Goal: Task Accomplishment & Management: Complete application form

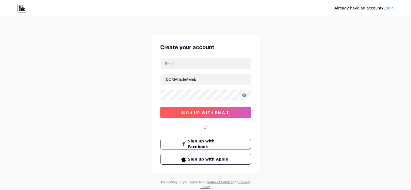
click at [212, 109] on button "sign up with email" at bounding box center [205, 112] width 91 height 11
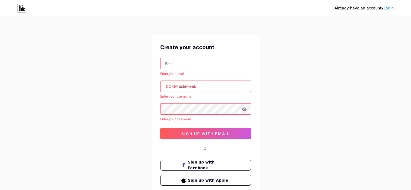
click at [190, 62] on input "text" at bounding box center [206, 63] width 90 height 11
paste input "[EMAIL_ADDRESS][DOMAIN_NAME]"
type input "[EMAIL_ADDRESS][DOMAIN_NAME]"
click at [225, 81] on input "text" at bounding box center [206, 86] width 90 height 11
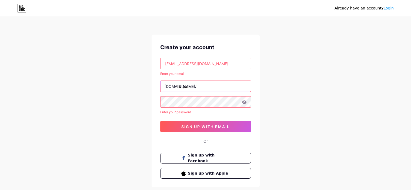
type input "btpark"
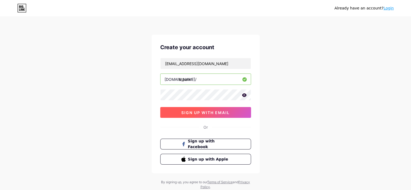
click at [226, 115] on button "sign up with email" at bounding box center [205, 112] width 91 height 11
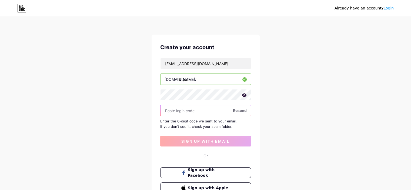
paste input "412224"
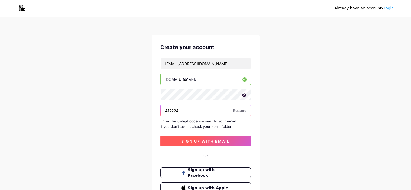
type input "412224"
click at [219, 139] on span "sign up with email" at bounding box center [205, 141] width 48 height 5
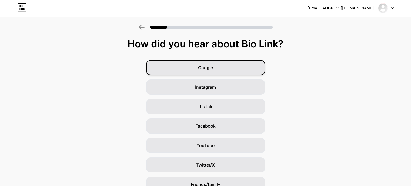
click at [239, 71] on div "Google" at bounding box center [205, 67] width 119 height 15
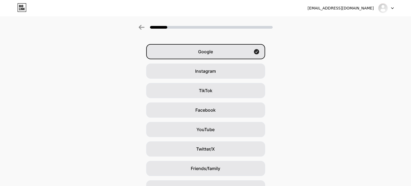
scroll to position [5, 0]
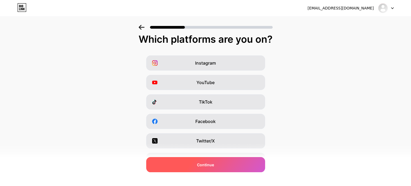
click at [216, 163] on div "Continue" at bounding box center [205, 164] width 119 height 15
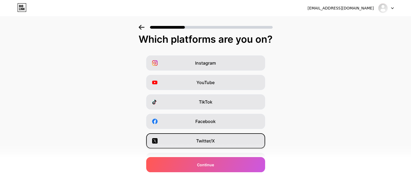
click at [210, 138] on span "Twitter/X" at bounding box center [205, 141] width 19 height 6
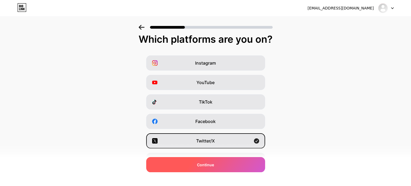
click at [210, 159] on div "Continue" at bounding box center [205, 164] width 119 height 15
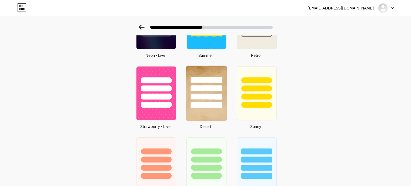
scroll to position [267, 0]
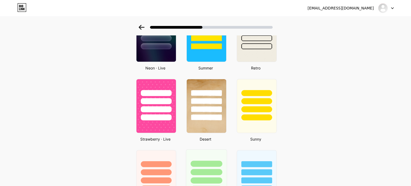
click at [215, 152] on div at bounding box center [206, 170] width 41 height 42
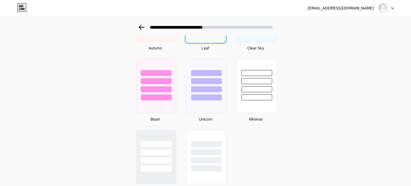
scroll to position [0, 0]
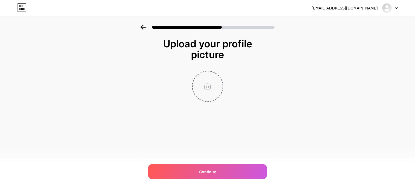
click at [207, 86] on input "file" at bounding box center [208, 86] width 30 height 30
type input "C:\fakepath\favicon.ico"
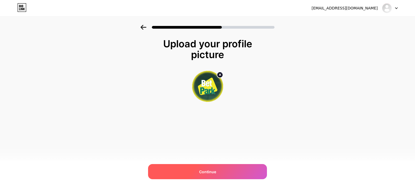
click at [223, 170] on div "Continue" at bounding box center [207, 171] width 119 height 15
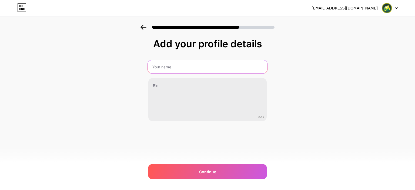
click at [161, 64] on input "text" at bounding box center [207, 66] width 119 height 13
paste input "Betpark Bilgilendirme | Güncel Kaynaklar ve İletişim"
type input "Betpark Bilgilendirme | Güncel Kaynaklar ve İletişim"
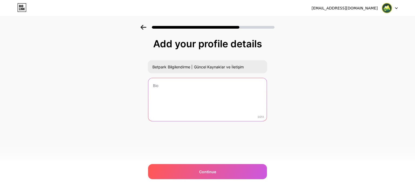
click at [222, 111] on textarea at bounding box center [207, 100] width 118 height 44
paste textarea "Betpark hakkında genel bilgi ve resmi kanallara bağlantılar için tek sayfa. Spo…"
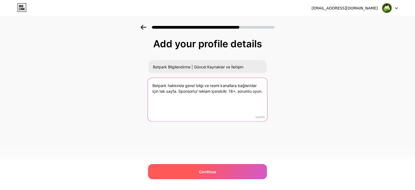
type textarea "Betpark hakkında genel bilgi ve resmi kanallara bağlantılar için tek sayfa. Spo…"
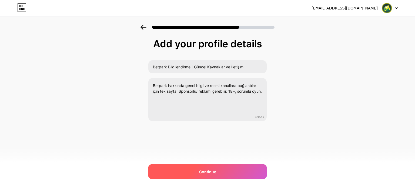
click at [228, 167] on div "Continue" at bounding box center [207, 171] width 119 height 15
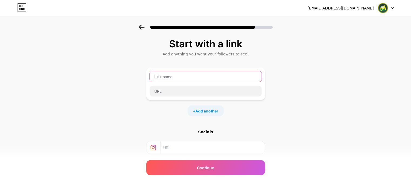
click at [176, 73] on input "text" at bounding box center [206, 76] width 112 height 11
paste input "https://halfesztival.szegedihalaszcsarda.hu"
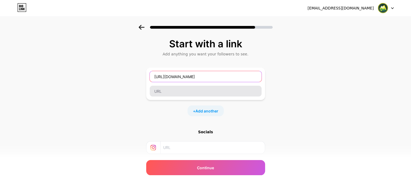
type input "https://halfesztival.szegedihalaszcsarda.hu"
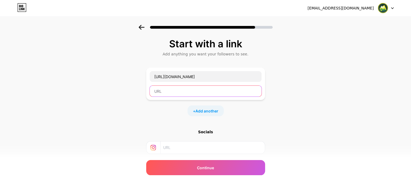
click at [172, 89] on input "text" at bounding box center [206, 91] width 112 height 11
paste input "https://halfesztival.szegedihalaszcsarda.hu"
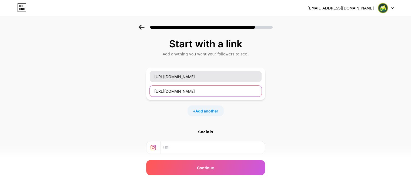
type input "https://halfesztival.szegedihalaszcsarda.hu"
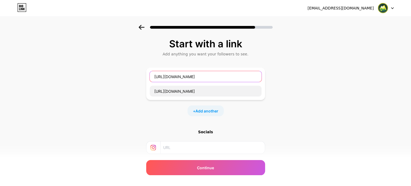
click at [177, 78] on input "https://halfesztival.szegedihalaszcsarda.hu" at bounding box center [206, 76] width 112 height 11
click at [157, 78] on input "SİTEYE GİRİS YAP-" at bounding box center [206, 76] width 112 height 11
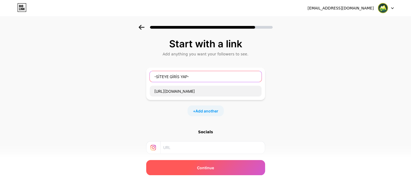
type input "-SİTEYE GİRİS YAP-"
click at [213, 169] on span "Continue" at bounding box center [205, 168] width 17 height 6
click at [194, 167] on div "Continue" at bounding box center [205, 167] width 119 height 15
click at [214, 166] on span "Continue" at bounding box center [205, 168] width 17 height 6
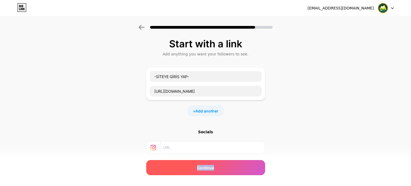
click at [214, 166] on span "Continue" at bounding box center [205, 168] width 17 height 6
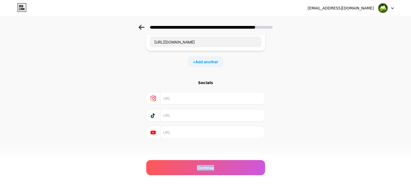
scroll to position [50, 0]
click at [207, 96] on input "text" at bounding box center [212, 98] width 98 height 12
type input "btpark"
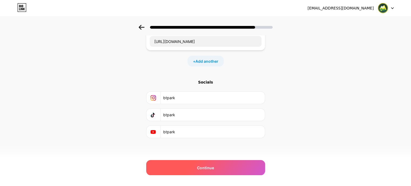
type input "btpark"
click at [212, 166] on span "Continue" at bounding box center [205, 168] width 17 height 6
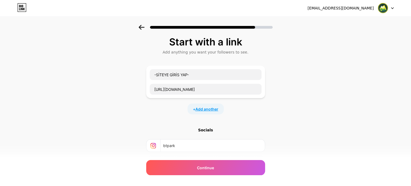
scroll to position [0, 0]
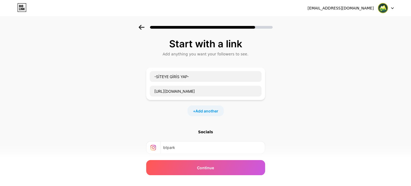
click at [214, 49] on div "Start with a link" at bounding box center [205, 43] width 113 height 11
click at [205, 78] on input "-SİTEYE GİRİS YAP-" at bounding box center [206, 76] width 112 height 11
click at [204, 79] on input "-SİTEYE GİRİS YAP-" at bounding box center [206, 76] width 112 height 11
click at [157, 77] on input "-SİTEYE GİRİS YAP" at bounding box center [206, 76] width 112 height 11
type input "SİTEYE GİRİS YAP"
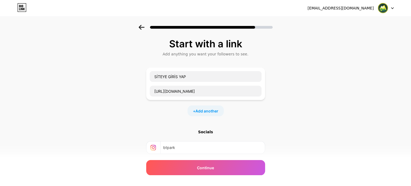
click at [211, 157] on div "Socials btpark btpark btpark" at bounding box center [205, 158] width 119 height 59
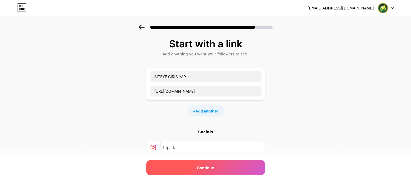
click at [210, 163] on div "Continue" at bounding box center [205, 167] width 119 height 15
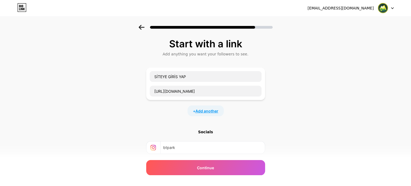
click at [205, 113] on span "Add another" at bounding box center [206, 111] width 23 height 6
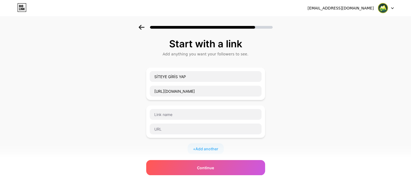
click at [200, 120] on div at bounding box center [205, 122] width 112 height 26
click at [197, 114] on input "text" at bounding box center [206, 114] width 112 height 11
click at [196, 88] on input "https://halfesztival.szegedihalaszcsarda.hu" at bounding box center [206, 91] width 112 height 11
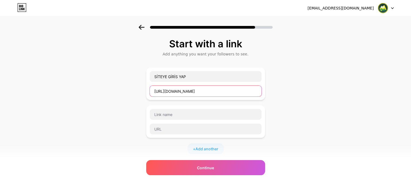
click at [196, 88] on input "https://halfesztival.szegedihalaszcsarda.hu" at bounding box center [206, 91] width 112 height 11
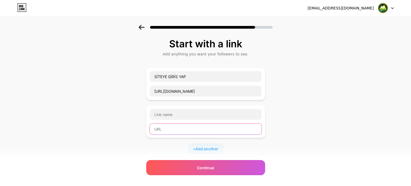
click at [193, 131] on input "text" at bounding box center [206, 128] width 112 height 11
paste input "https://halfesztival.szegedihalaszcsarda.hu"
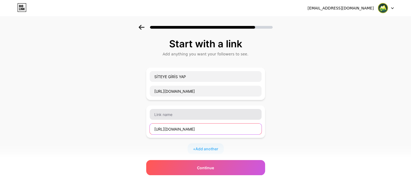
type input "https://halfesztival.szegedihalaszcsarda.hu"
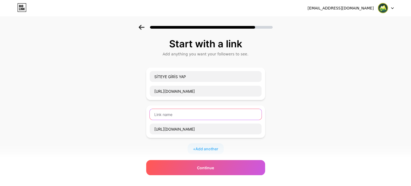
click at [186, 116] on input "text" at bounding box center [206, 114] width 112 height 11
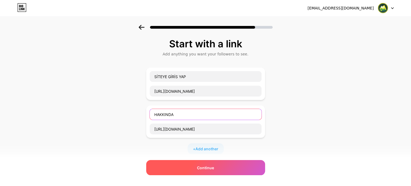
type input "HAKKINDA"
click at [226, 167] on div "Continue" at bounding box center [205, 167] width 119 height 15
click at [226, 168] on div "Continue" at bounding box center [205, 167] width 119 height 15
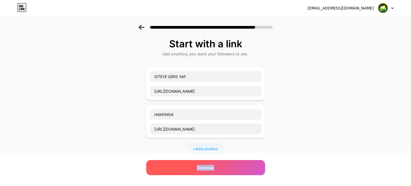
click at [226, 168] on div "Continue" at bounding box center [205, 167] width 119 height 15
click at [225, 168] on div "Continue" at bounding box center [205, 167] width 119 height 15
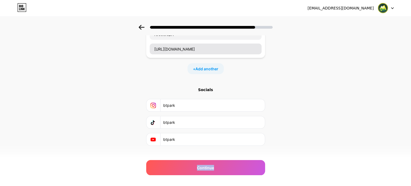
scroll to position [88, 0]
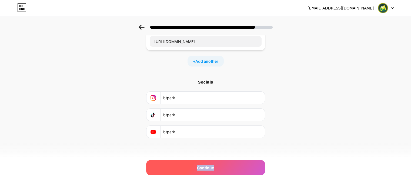
click at [209, 164] on div "Continue" at bounding box center [205, 167] width 119 height 15
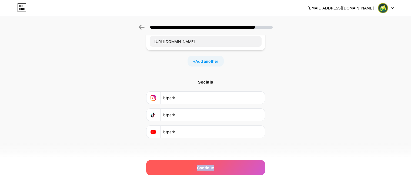
click at [209, 164] on div "Continue" at bounding box center [205, 167] width 119 height 15
click at [212, 164] on div "Continue" at bounding box center [205, 167] width 119 height 15
click at [209, 165] on span "Continue" at bounding box center [205, 168] width 17 height 6
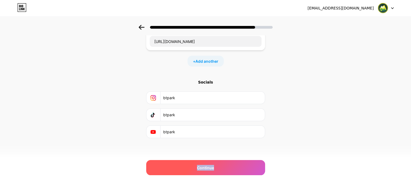
click at [209, 165] on span "Continue" at bounding box center [205, 168] width 17 height 6
click at [191, 171] on div "Continue" at bounding box center [205, 167] width 119 height 15
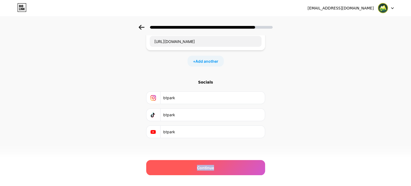
click at [191, 171] on div "Continue" at bounding box center [205, 167] width 119 height 15
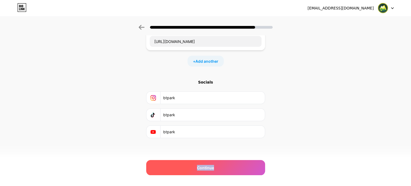
click at [191, 171] on div "Continue" at bounding box center [205, 167] width 119 height 15
click at [192, 172] on div "Continue" at bounding box center [205, 167] width 119 height 15
click at [192, 173] on div "Continue" at bounding box center [205, 167] width 119 height 15
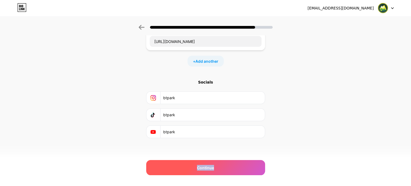
click at [192, 174] on div "Continue" at bounding box center [205, 167] width 119 height 15
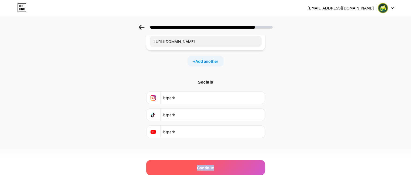
click at [192, 174] on div "Continue" at bounding box center [205, 167] width 119 height 15
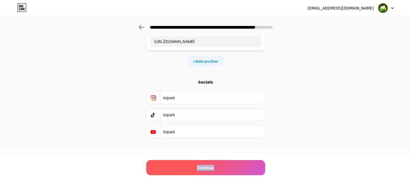
click at [192, 174] on div "Continue" at bounding box center [205, 167] width 119 height 15
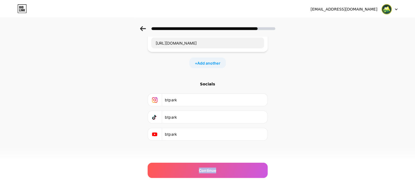
scroll to position [0, 0]
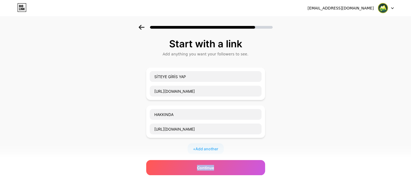
click at [382, 11] on img at bounding box center [383, 8] width 10 height 10
click at [346, 9] on div "[EMAIL_ADDRESS][DOMAIN_NAME]" at bounding box center [340, 8] width 66 height 6
click at [210, 25] on div at bounding box center [205, 25] width 411 height 19
click at [145, 28] on icon at bounding box center [142, 27] width 6 height 5
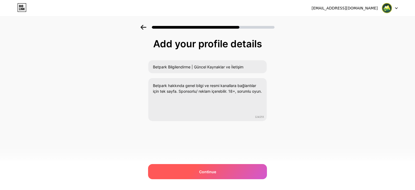
click at [231, 176] on div "Continue" at bounding box center [207, 171] width 119 height 15
click at [238, 171] on div "Continue" at bounding box center [207, 171] width 119 height 15
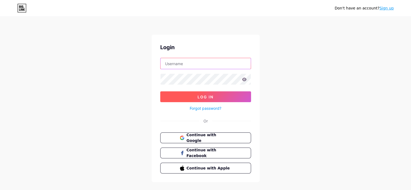
type input "[EMAIL_ADDRESS][DOMAIN_NAME]"
click at [203, 93] on button "Log In" at bounding box center [205, 96] width 91 height 11
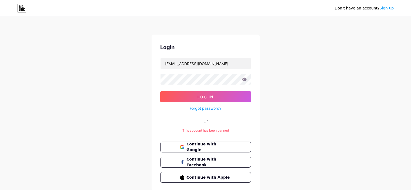
click at [160, 91] on button "Log In" at bounding box center [205, 96] width 91 height 11
